Goal: Information Seeking & Learning: Learn about a topic

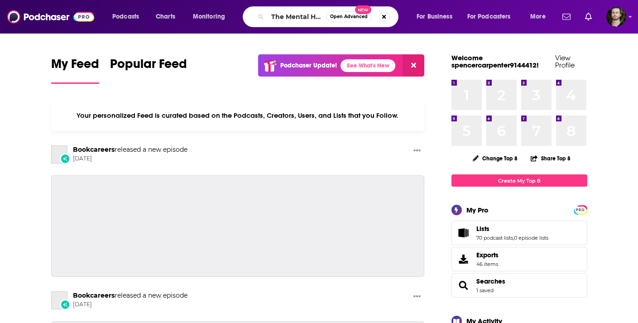
type input "The Mental Health Toolbox Podcast"
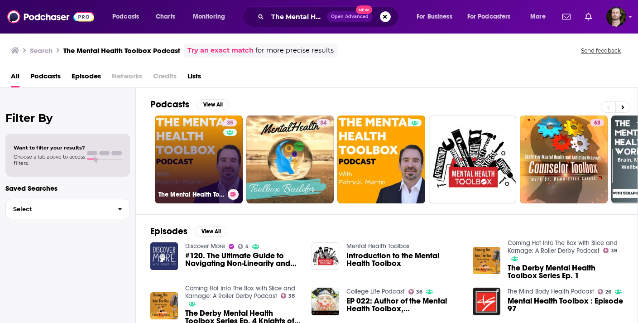
click at [209, 144] on link "35 The Mental Health Toolbox Podcast" at bounding box center [199, 160] width 88 height 88
